Goal: Transaction & Acquisition: Obtain resource

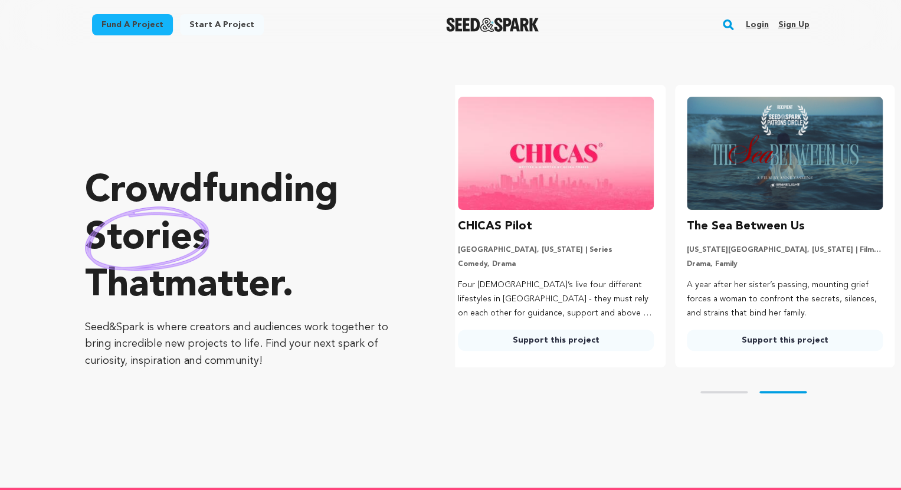
scroll to position [0, 238]
click at [728, 27] on rect "button" at bounding box center [728, 25] width 14 height 14
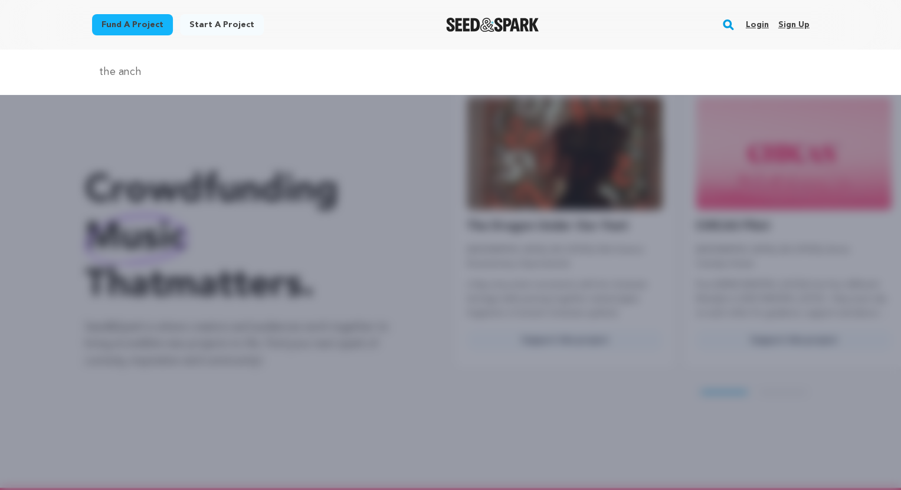
scroll to position [0, 0]
type input "the anchoress"
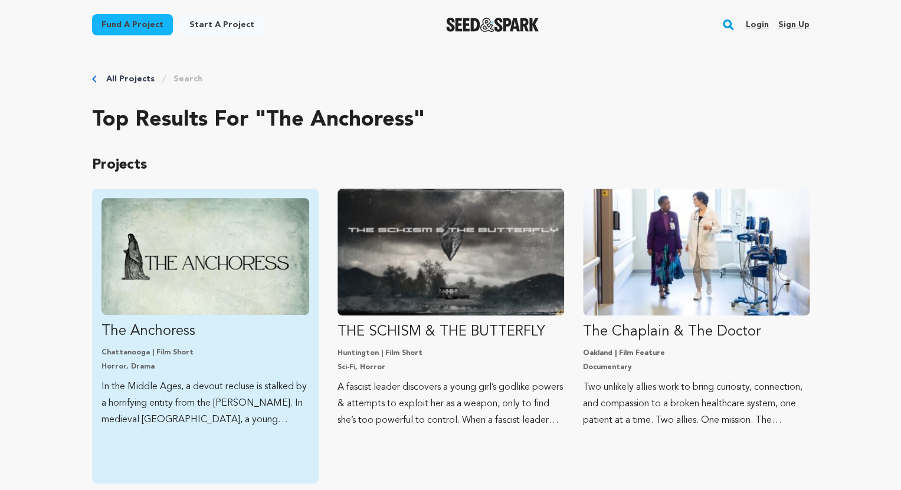
click at [235, 261] on img "Fund The Anchoress" at bounding box center [206, 256] width 208 height 117
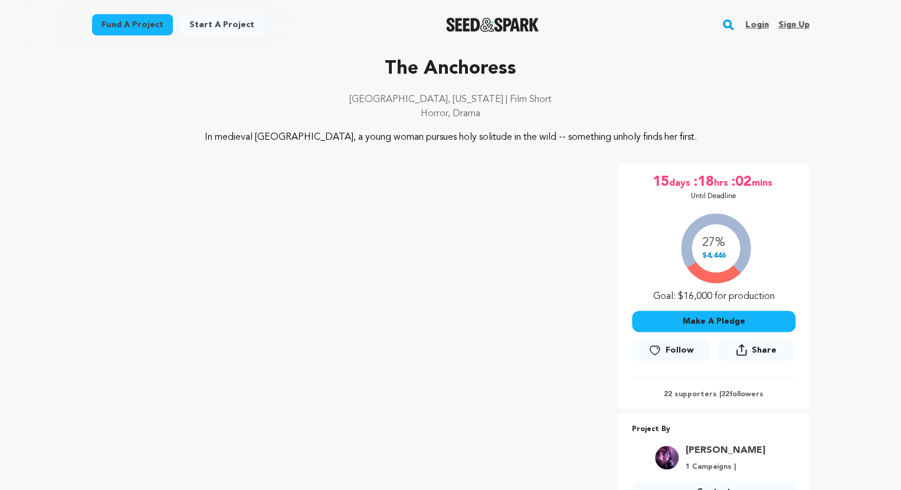
scroll to position [51, 0]
